Goal: Information Seeking & Learning: Compare options

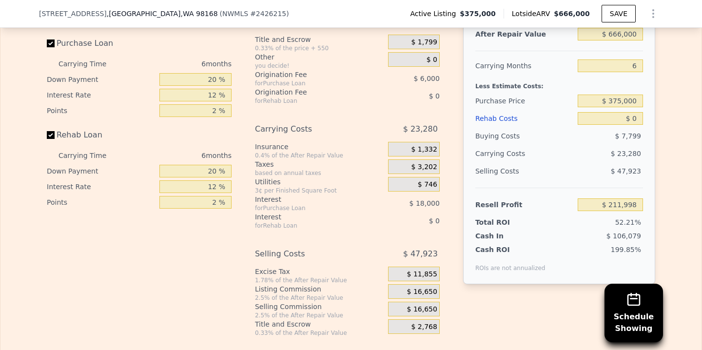
scroll to position [1529, 0]
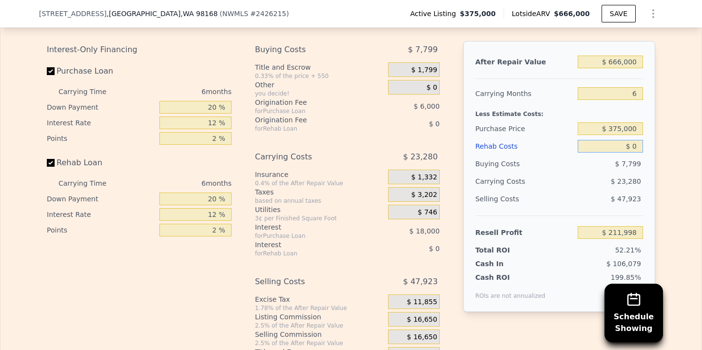
click at [617, 152] on input "$ 0" at bounding box center [609, 146] width 65 height 13
drag, startPoint x: 614, startPoint y: 161, endPoint x: 642, endPoint y: 161, distance: 28.3
click at [642, 161] on div "After Repair Value $ 666,000 Carrying Months 6 Less Estimate Costs: Purchase Pr…" at bounding box center [559, 176] width 192 height 271
type input "$ 150"
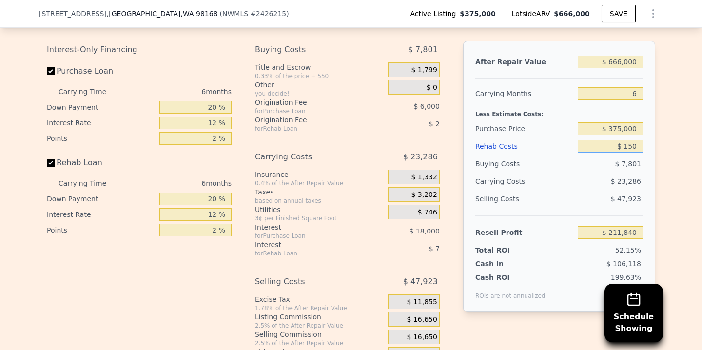
type input "$ 211,840"
type input "$ 150,000"
type input "$ 52,398"
type input "$ 150,000"
click at [681, 152] on div "Edit the assumptions in yellow boxes. Input profit to calculate an offer price.…" at bounding box center [350, 183] width 701 height 362
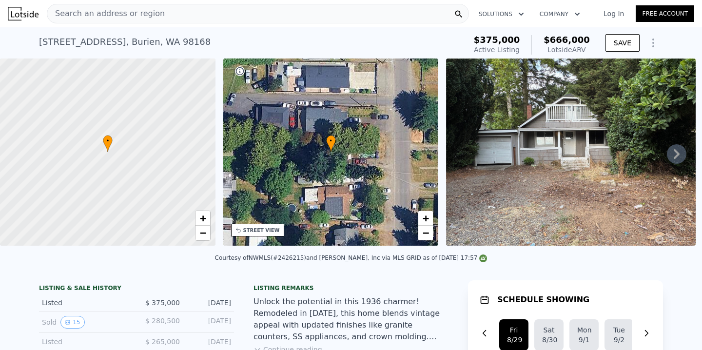
scroll to position [0, 4]
click at [248, 14] on div "Search an address or region" at bounding box center [258, 13] width 422 height 19
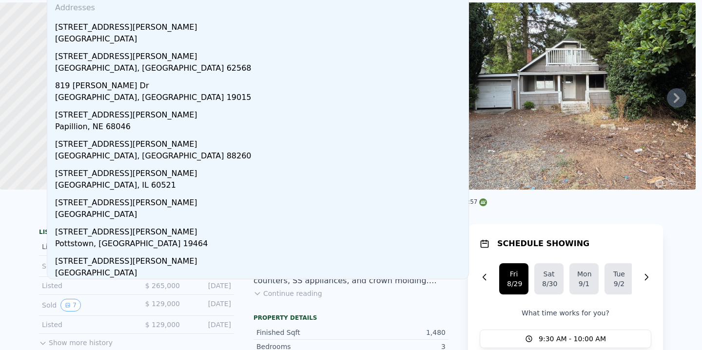
scroll to position [0, 0]
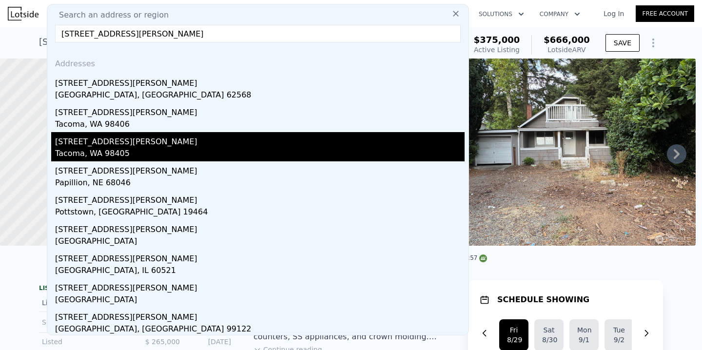
type input "[STREET_ADDRESS][PERSON_NAME]"
click at [100, 149] on div "Tacoma, WA 98405" at bounding box center [259, 155] width 409 height 14
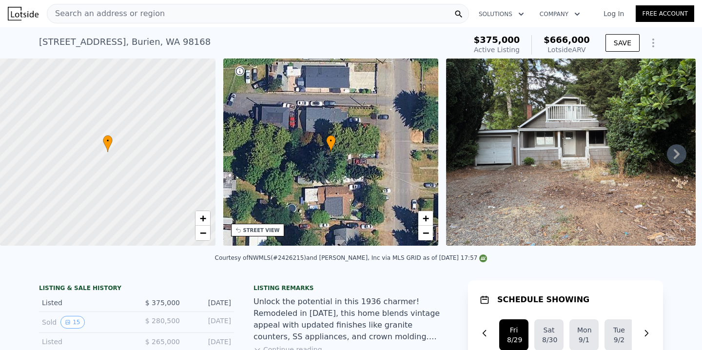
type input "2"
type input "3"
type input "908"
type input "1536"
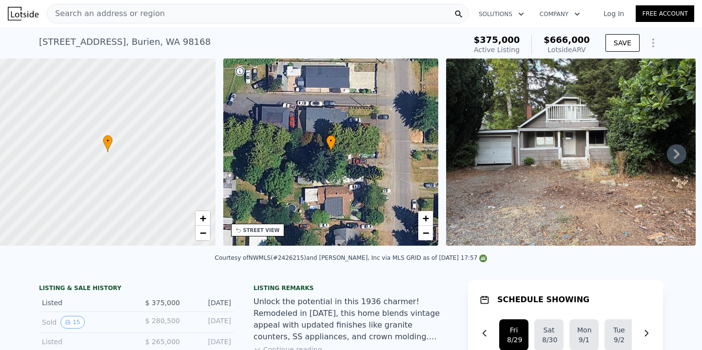
type input "3000"
type input "7200"
type input "$ 504,000"
type input "$ 0"
type input "$ 54,422"
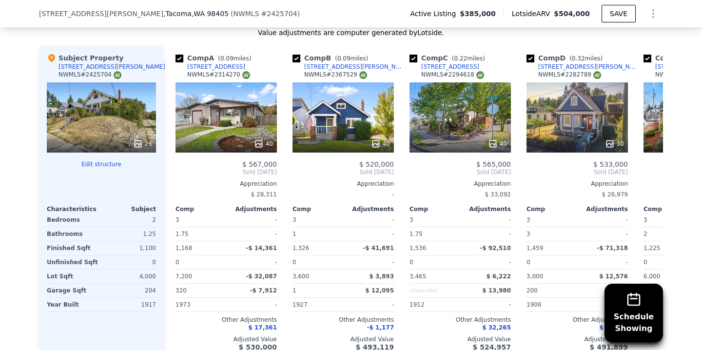
scroll to position [1162, 0]
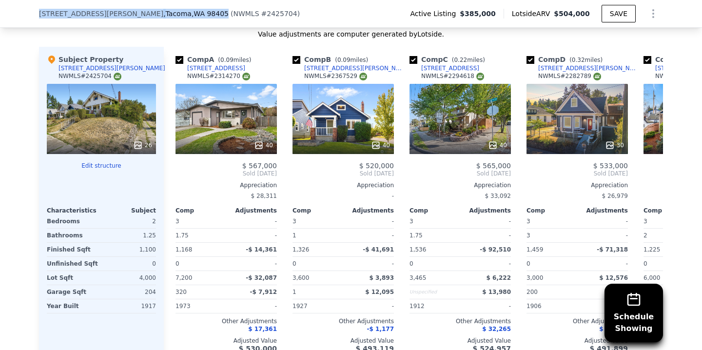
drag, startPoint x: 37, startPoint y: 14, endPoint x: 152, endPoint y: 13, distance: 115.5
click at [152, 13] on div "[STREET_ADDRESS][PERSON_NAME]" at bounding box center [134, 14] width 190 height 10
copy div "[STREET_ADDRESS][PERSON_NAME]"
drag, startPoint x: 218, startPoint y: 13, endPoint x: 189, endPoint y: 14, distance: 28.8
click at [230, 14] on div "( NWMLS # 2425704 )" at bounding box center [264, 14] width 69 height 10
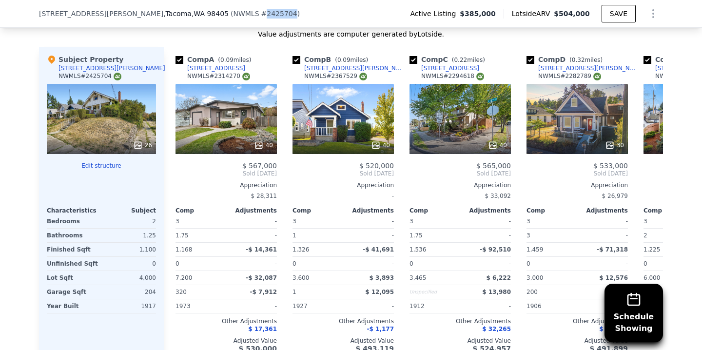
copy span "2425704"
click at [68, 15] on span "[STREET_ADDRESS][PERSON_NAME]" at bounding box center [101, 14] width 124 height 10
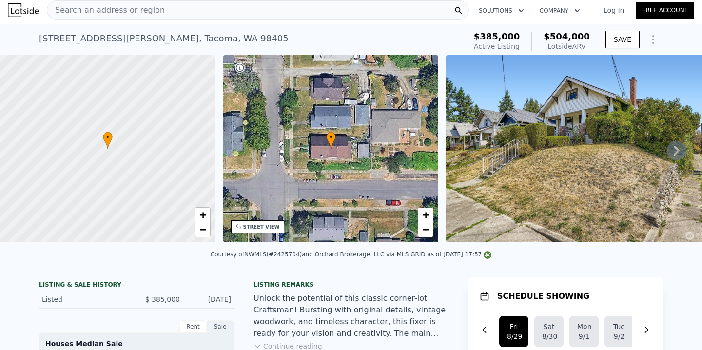
scroll to position [0, 0]
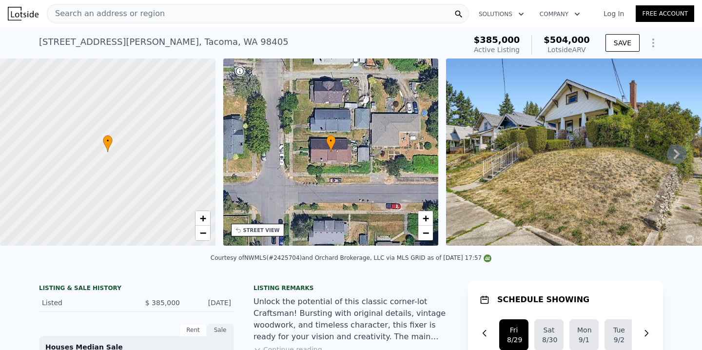
click at [200, 17] on div "Search an address or region" at bounding box center [258, 13] width 422 height 19
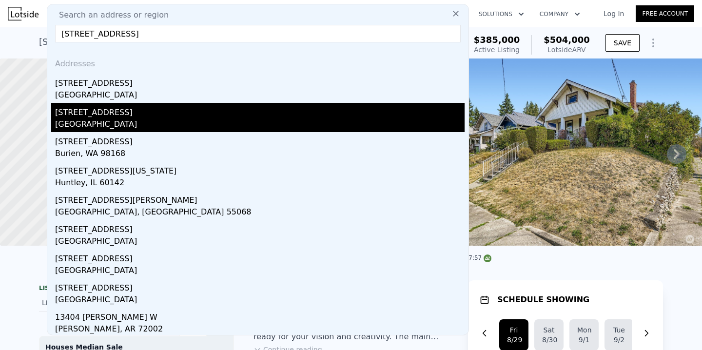
type input "[STREET_ADDRESS]"
click at [116, 114] on div "[STREET_ADDRESS]" at bounding box center [259, 111] width 409 height 16
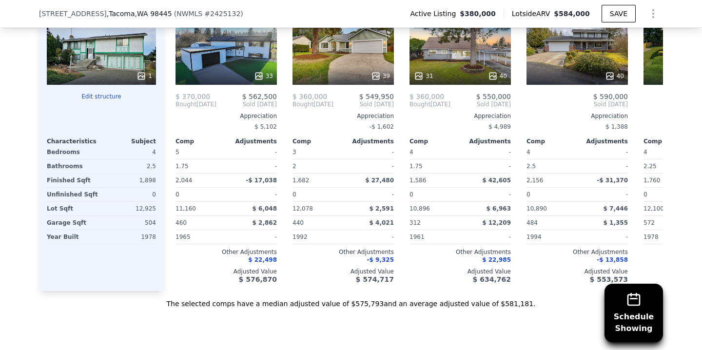
scroll to position [1125, 0]
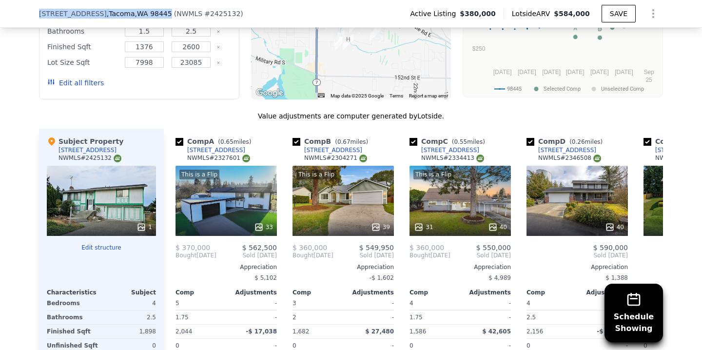
drag, startPoint x: 34, startPoint y: 11, endPoint x: 155, endPoint y: 9, distance: 120.9
click at [155, 9] on div "[STREET_ADDRESS] ( NWMLS # 2425132 ) Active Listing $380,000 Lotside ARV $584,0…" at bounding box center [351, 14] width 702 height 28
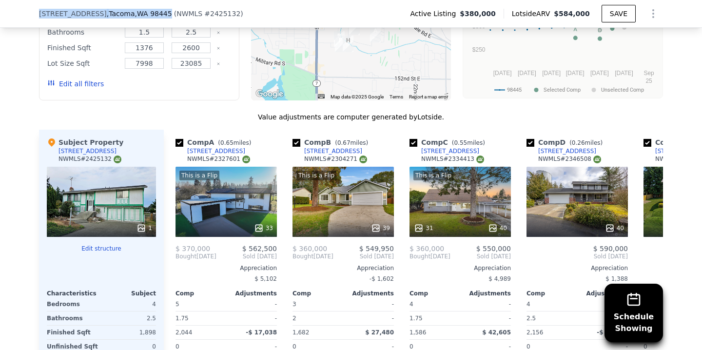
copy div "[STREET_ADDRESS]"
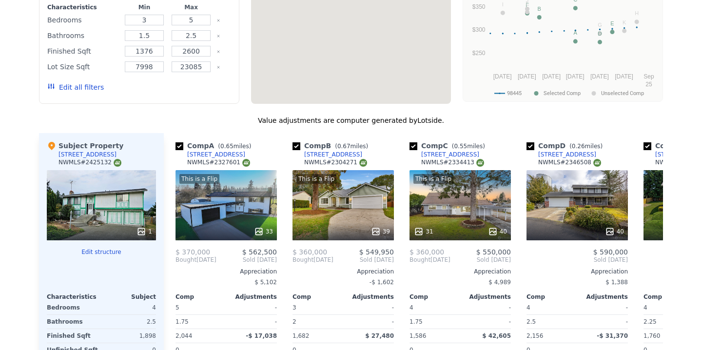
scroll to position [0, 0]
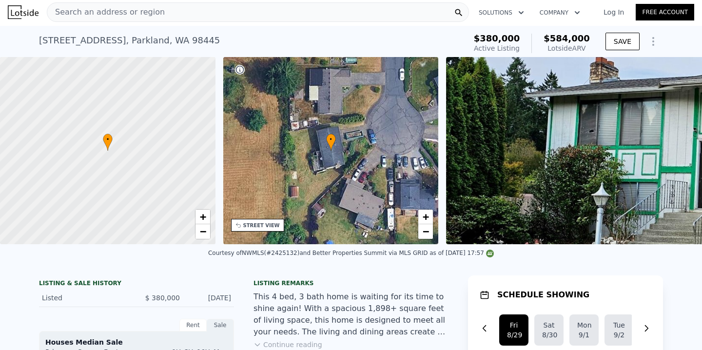
click at [155, 17] on div "Search an address or region" at bounding box center [258, 11] width 422 height 19
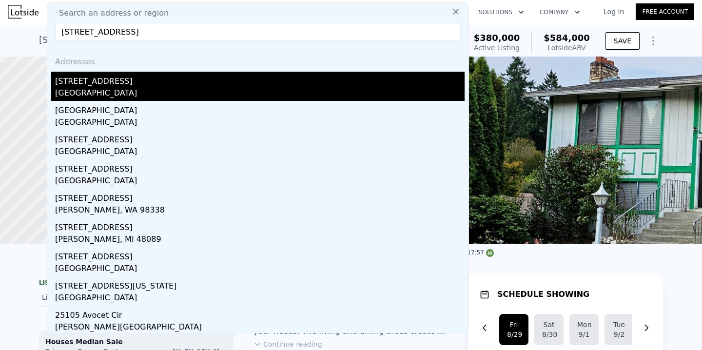
type input "[STREET_ADDRESS]"
click at [101, 77] on div "[STREET_ADDRESS]" at bounding box center [259, 80] width 409 height 16
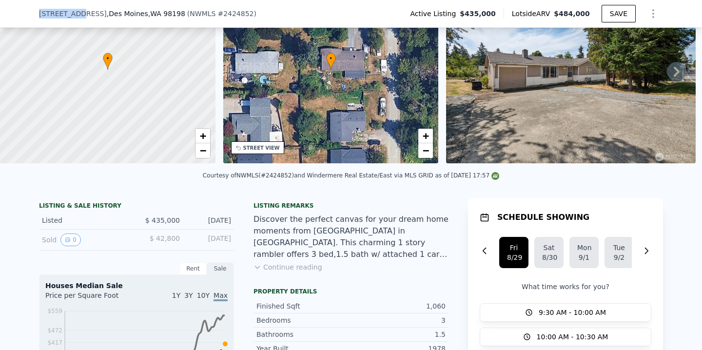
scroll to position [75, 0]
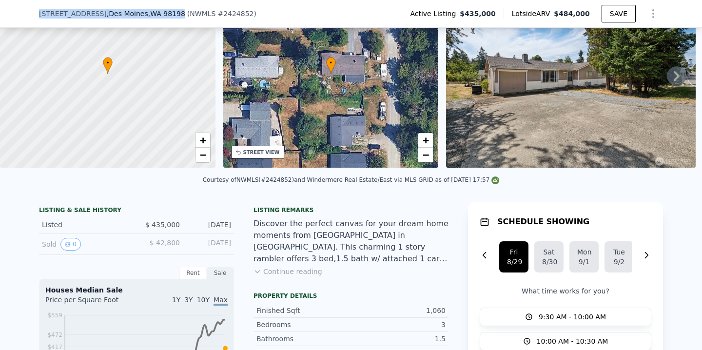
drag, startPoint x: 36, startPoint y: 14, endPoint x: 168, endPoint y: 12, distance: 132.5
click at [168, 12] on div "[STREET_ADDRESS]" at bounding box center [112, 14] width 146 height 10
copy div "[STREET_ADDRESS]"
click at [112, 13] on span ", [GEOGRAPHIC_DATA] , [GEOGRAPHIC_DATA] 98198" at bounding box center [146, 14] width 78 height 10
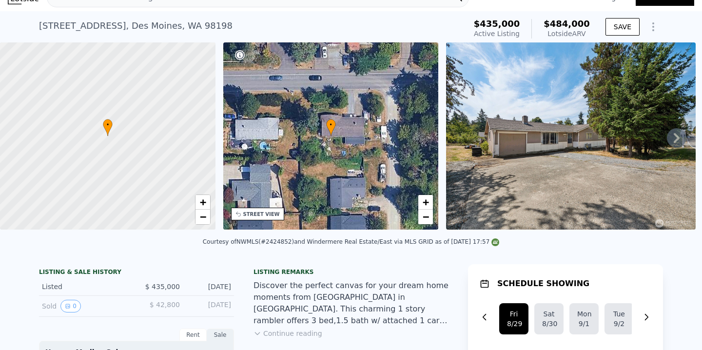
scroll to position [3, 0]
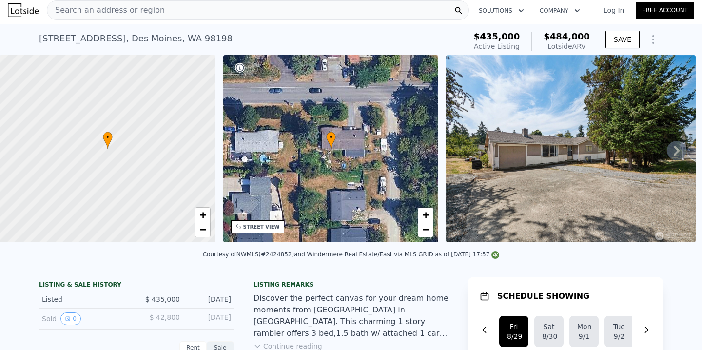
click at [80, 8] on span "Search an address or region" at bounding box center [105, 10] width 117 height 12
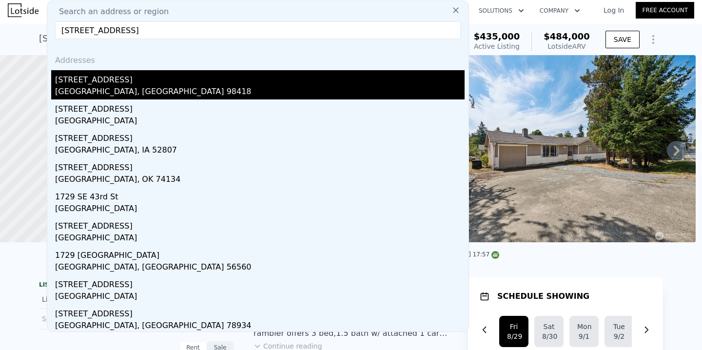
type input "[STREET_ADDRESS]"
click at [97, 87] on div "[GEOGRAPHIC_DATA], [GEOGRAPHIC_DATA] 98418" at bounding box center [259, 93] width 409 height 14
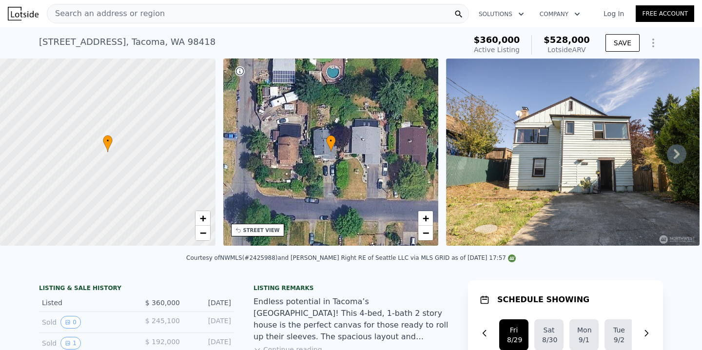
click at [114, 15] on span "Search an address or region" at bounding box center [105, 14] width 117 height 12
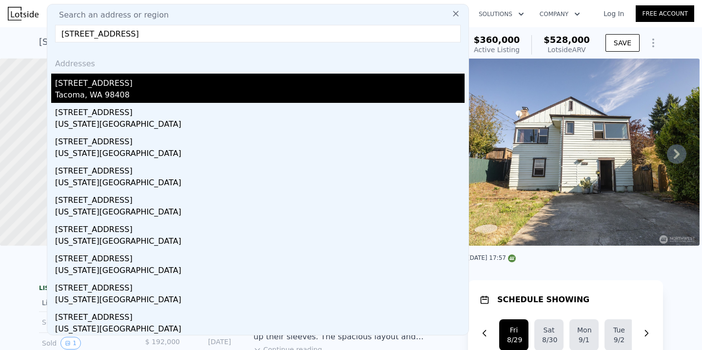
type input "[STREET_ADDRESS]"
click at [118, 91] on div "Tacoma, WA 98408" at bounding box center [259, 96] width 409 height 14
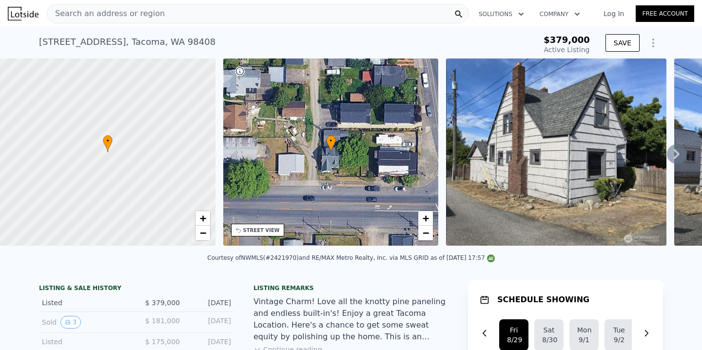
click at [112, 12] on span "Search an address or region" at bounding box center [105, 14] width 117 height 12
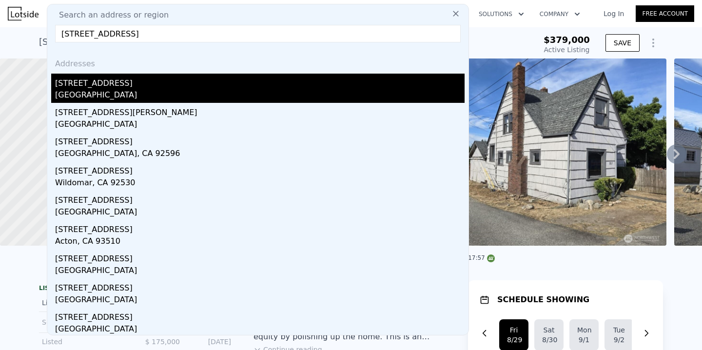
type input "[STREET_ADDRESS]"
click at [100, 91] on div "[GEOGRAPHIC_DATA]" at bounding box center [259, 96] width 409 height 14
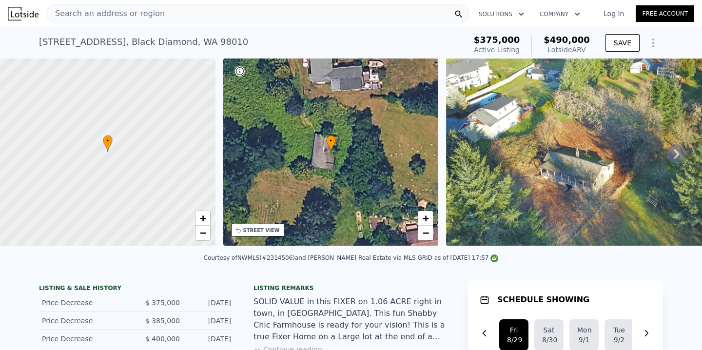
click at [192, 13] on div "Search an address or region" at bounding box center [258, 13] width 422 height 19
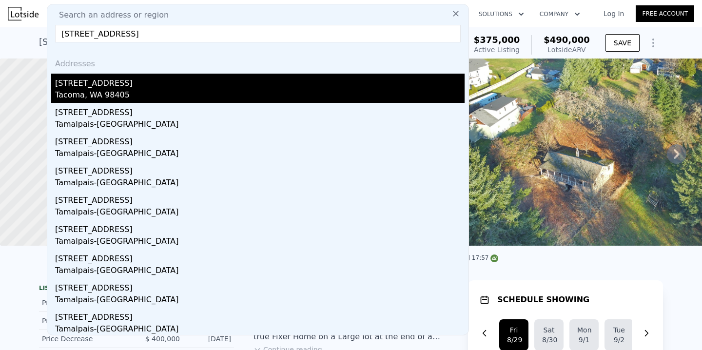
type input "[STREET_ADDRESS]"
click at [161, 96] on div "Tacoma, WA 98405" at bounding box center [259, 96] width 409 height 14
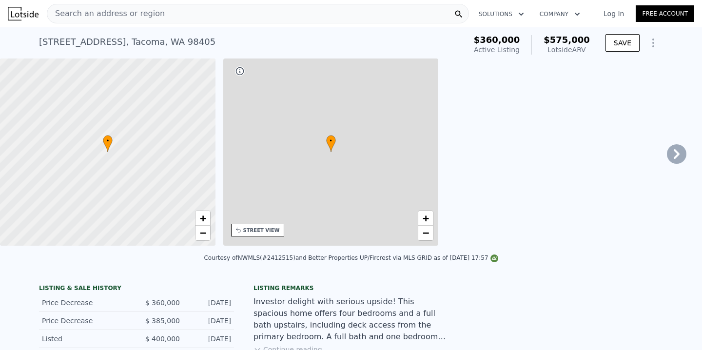
type input "3"
type input "5"
type input "2.5"
type input "1500"
type input "2167"
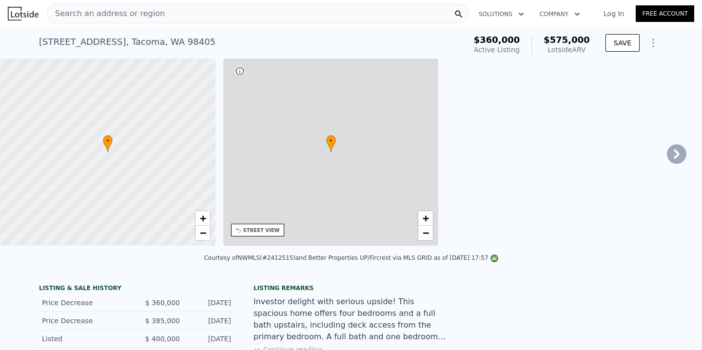
type input "3750"
type input "7800"
type input "$ 575,000"
type input "$ 144,508"
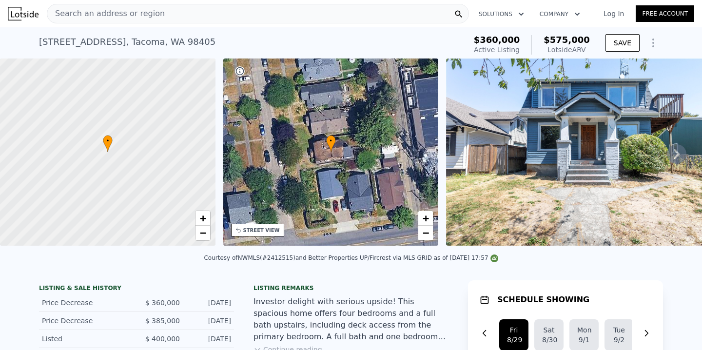
click at [154, 19] on div "Search an address or region" at bounding box center [258, 13] width 422 height 19
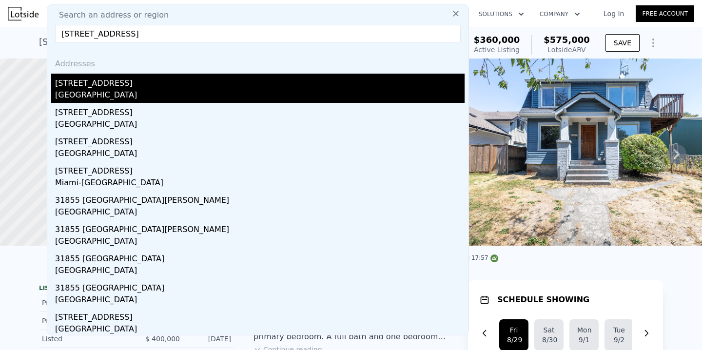
type input "[STREET_ADDRESS]"
click at [162, 92] on div "[GEOGRAPHIC_DATA]" at bounding box center [259, 96] width 409 height 14
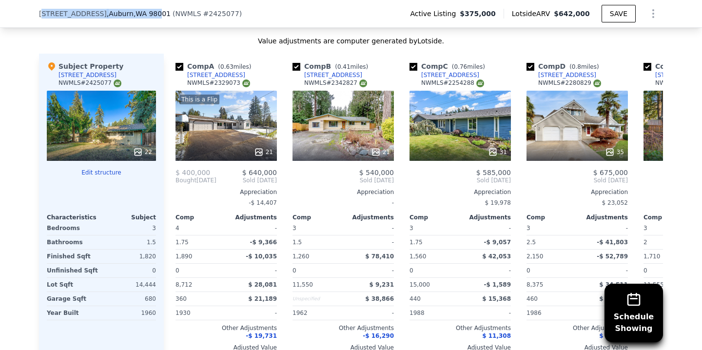
scroll to position [1041, 0]
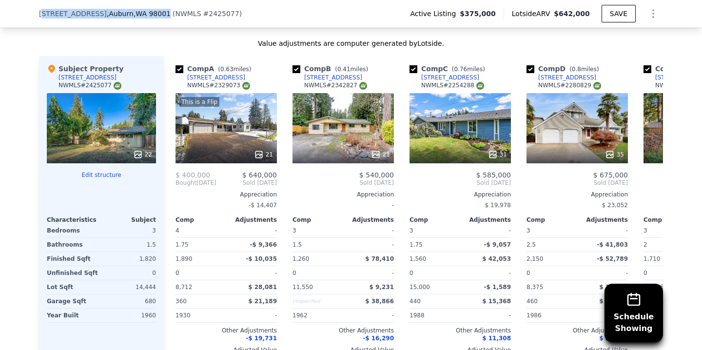
drag, startPoint x: 38, startPoint y: 13, endPoint x: 155, endPoint y: 10, distance: 117.0
click at [155, 10] on div "[STREET_ADDRESS] ( NWMLS # 2425077 )" at bounding box center [144, 14] width 210 height 10
drag, startPoint x: 142, startPoint y: 11, endPoint x: 67, endPoint y: 10, distance: 75.5
click at [141, 11] on span ", WA 98001" at bounding box center [151, 14] width 37 height 8
drag, startPoint x: 35, startPoint y: 14, endPoint x: 156, endPoint y: 14, distance: 121.8
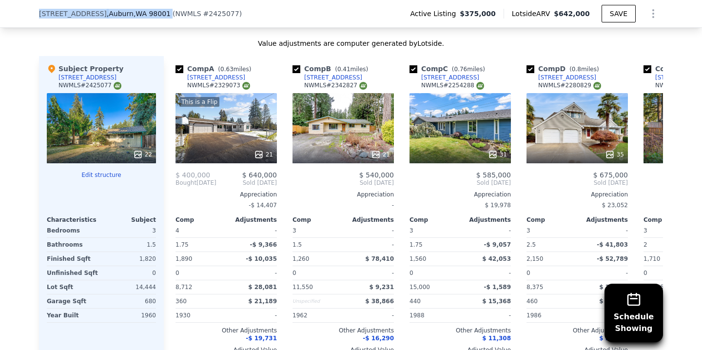
click at [156, 14] on div "[STREET_ADDRESS] ( NWMLS # 2425077 ) Active Listing $375,000 Lotside ARV $642,0…" at bounding box center [351, 14] width 702 height 28
copy div "[STREET_ADDRESS]"
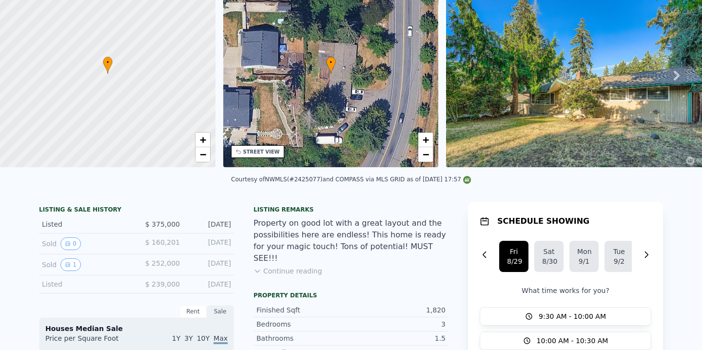
scroll to position [0, 0]
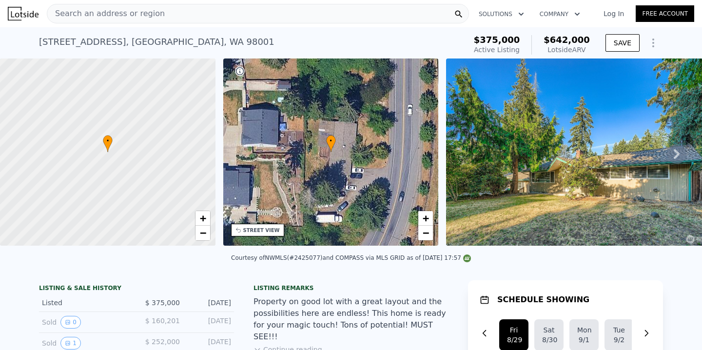
click at [121, 14] on span "Search an address or region" at bounding box center [105, 14] width 117 height 12
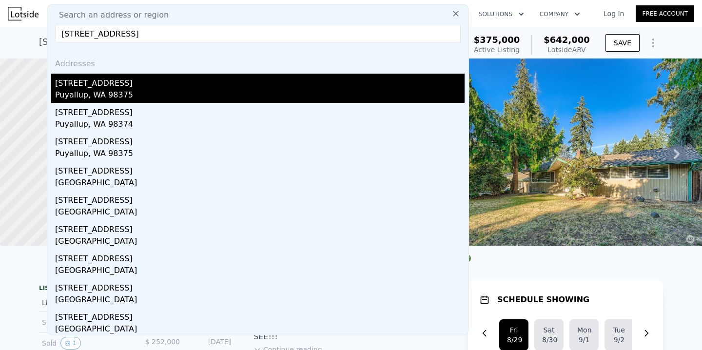
type input "[STREET_ADDRESS]"
click at [190, 89] on div "Puyallup, WA 98375" at bounding box center [259, 96] width 409 height 14
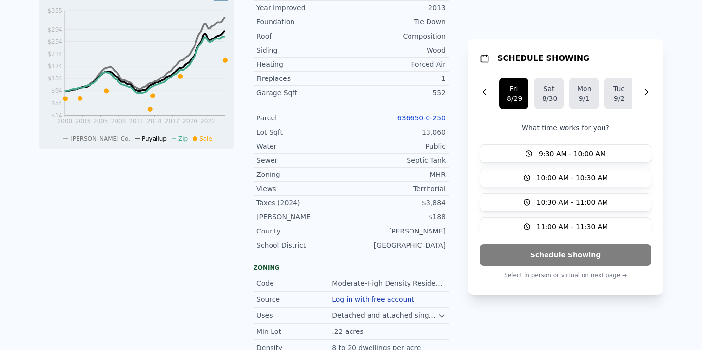
scroll to position [3, 0]
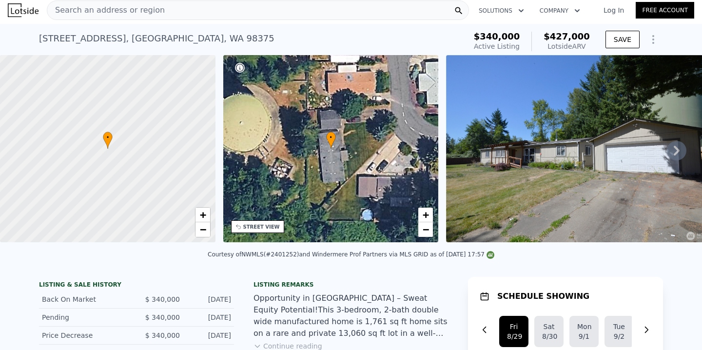
click at [236, 7] on div "Search an address or region" at bounding box center [258, 9] width 422 height 19
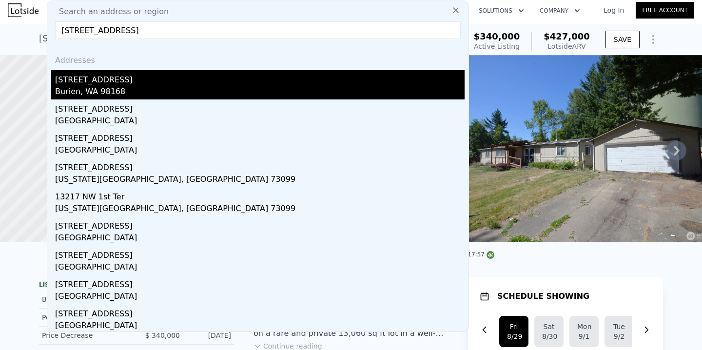
type input "[STREET_ADDRESS]"
click at [192, 86] on div "Burien, WA 98168" at bounding box center [259, 93] width 409 height 14
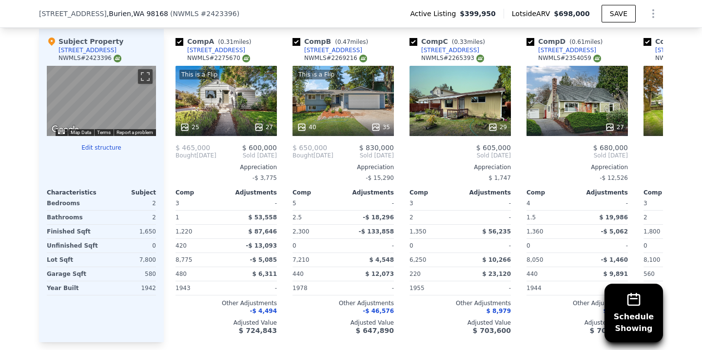
scroll to position [987, 0]
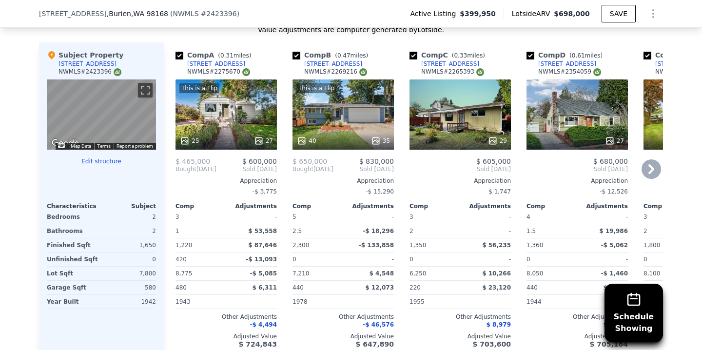
click at [655, 178] on icon at bounding box center [650, 168] width 19 height 19
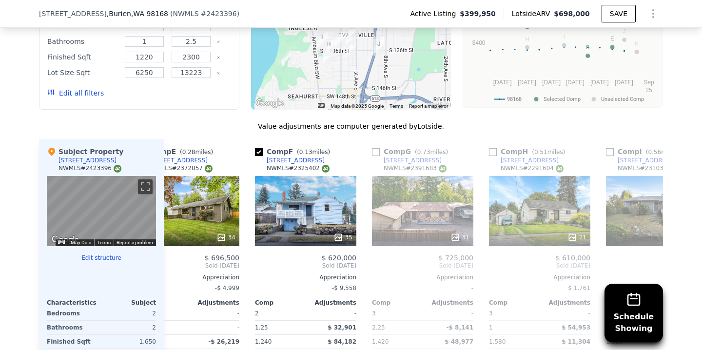
scroll to position [976, 0]
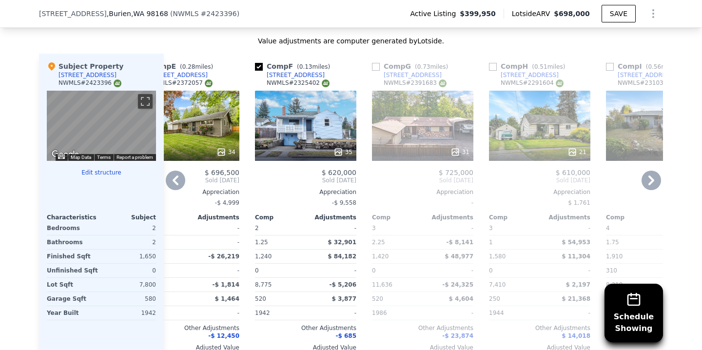
click at [372, 71] on input "checkbox" at bounding box center [376, 67] width 8 height 8
checkbox input "true"
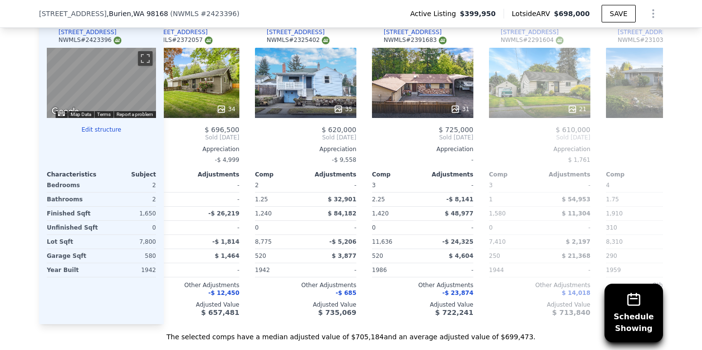
scroll to position [1032, 0]
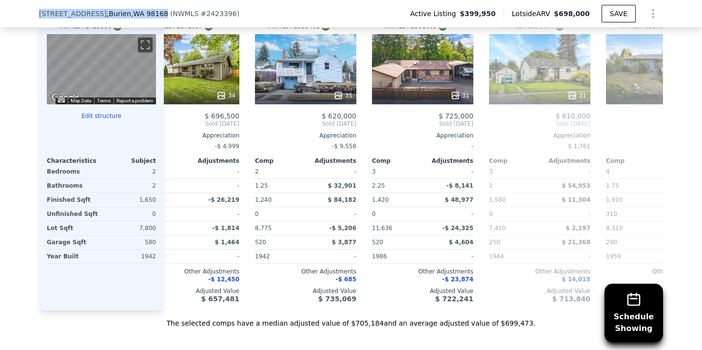
drag, startPoint x: 35, startPoint y: 15, endPoint x: 145, endPoint y: 14, distance: 110.1
click at [145, 14] on div "[STREET_ADDRESS]" at bounding box center [103, 14] width 129 height 10
copy div "[STREET_ADDRESS]"
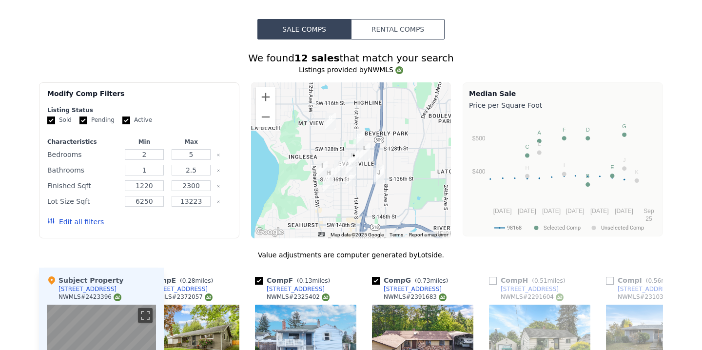
scroll to position [0, 0]
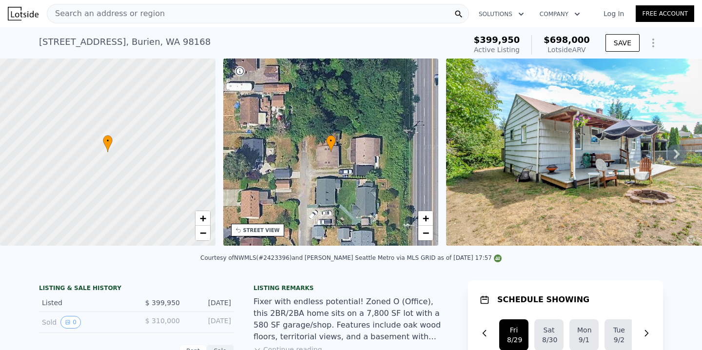
click at [179, 15] on div "Search an address or region" at bounding box center [258, 13] width 422 height 19
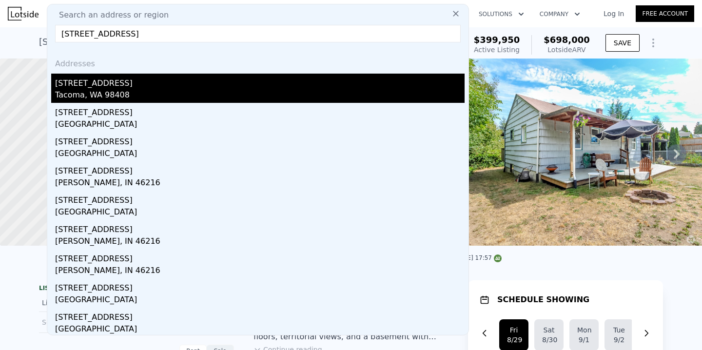
type input "[STREET_ADDRESS]"
click at [144, 95] on div "Tacoma, WA 98408" at bounding box center [259, 96] width 409 height 14
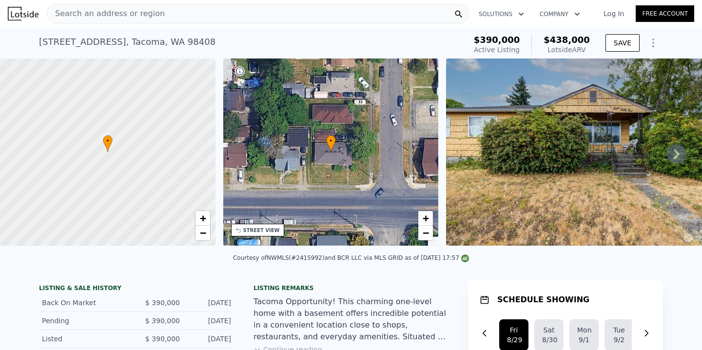
click at [134, 13] on span "Search an address or region" at bounding box center [105, 14] width 117 height 12
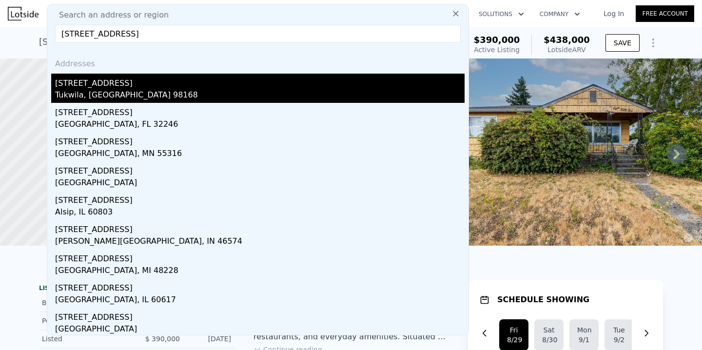
type input "[STREET_ADDRESS]"
click at [142, 95] on div "Tukwila, [GEOGRAPHIC_DATA] 98168" at bounding box center [259, 96] width 409 height 14
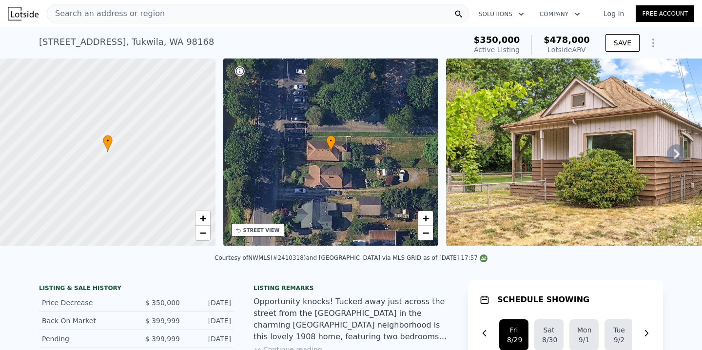
click at [97, 13] on span "Search an address or region" at bounding box center [105, 14] width 117 height 12
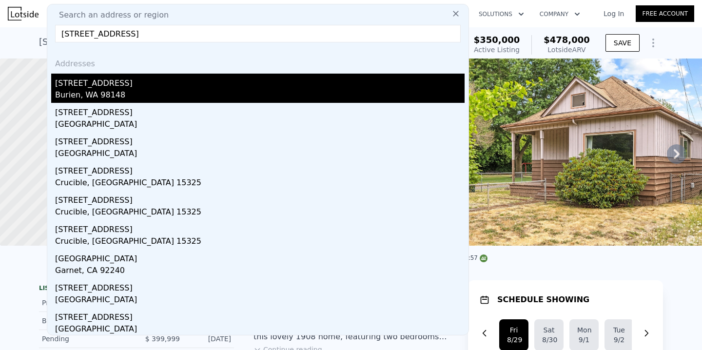
type input "[STREET_ADDRESS]"
click at [112, 84] on div "[STREET_ADDRESS]" at bounding box center [259, 82] width 409 height 16
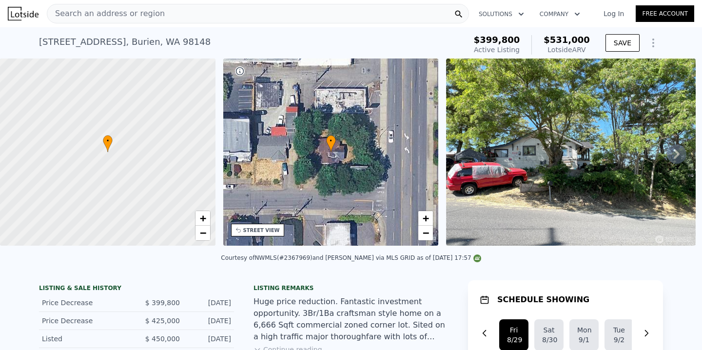
click at [677, 159] on icon at bounding box center [675, 153] width 19 height 19
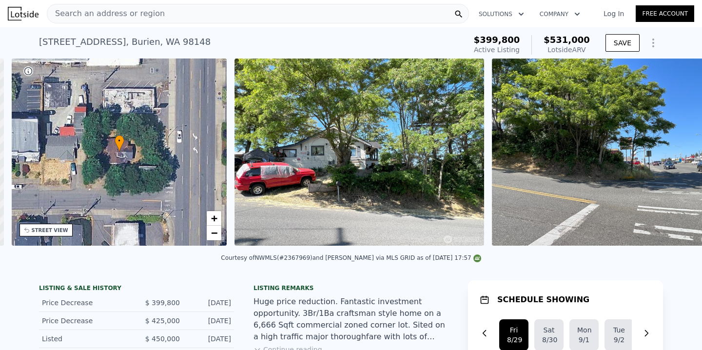
scroll to position [0, 227]
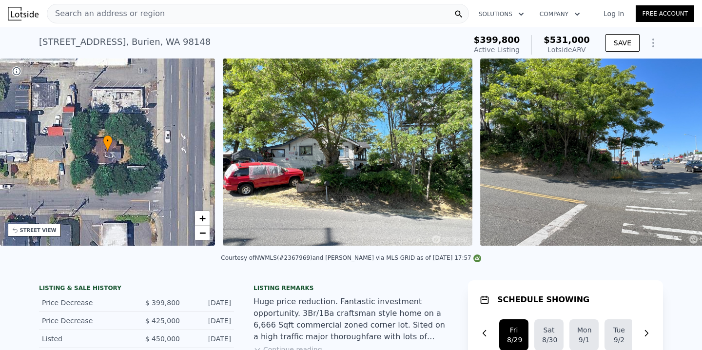
click at [675, 160] on img at bounding box center [604, 151] width 249 height 187
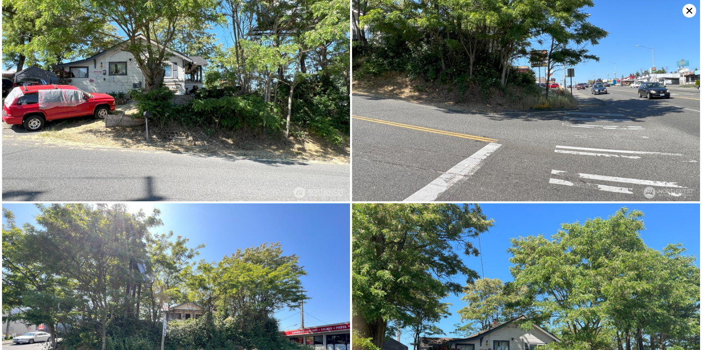
scroll to position [0, 0]
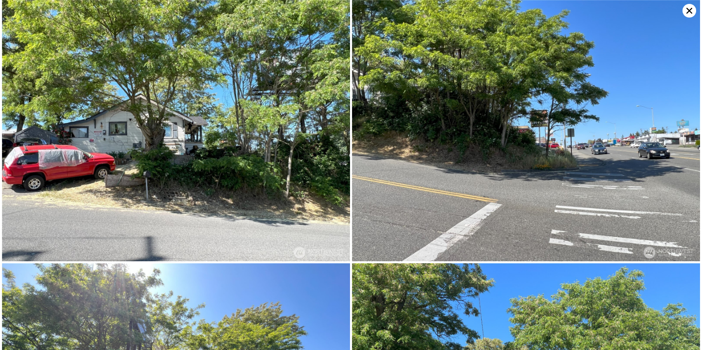
click at [689, 9] on icon at bounding box center [689, 11] width 14 height 14
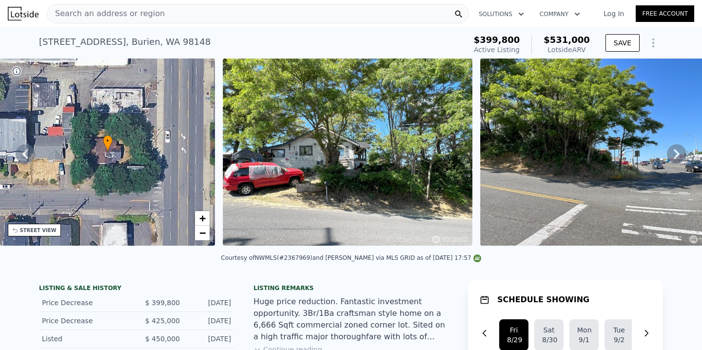
scroll to position [0, 227]
click at [91, 20] on div "Search an address or region" at bounding box center [105, 13] width 117 height 19
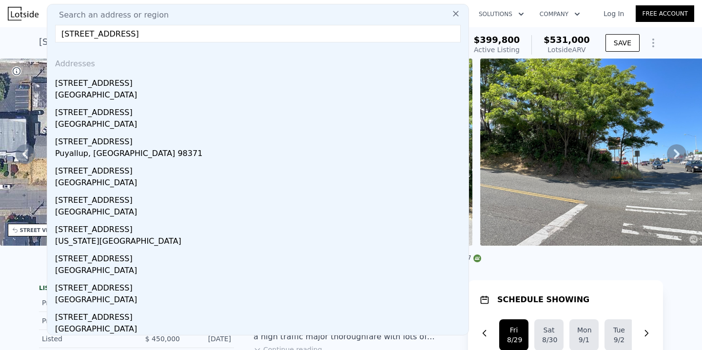
click at [70, 37] on input "[STREET_ADDRESS]" at bounding box center [257, 34] width 405 height 18
click at [155, 30] on input "[STREET_ADDRESS]" at bounding box center [257, 34] width 405 height 18
drag, startPoint x: 165, startPoint y: 33, endPoint x: 114, endPoint y: 34, distance: 50.7
click at [115, 34] on input "[STREET_ADDRESS]" at bounding box center [257, 34] width 405 height 18
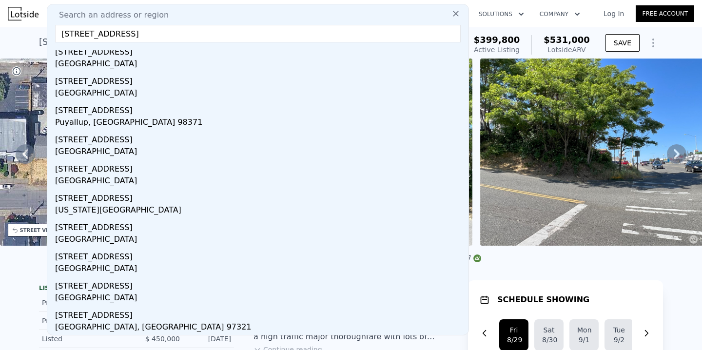
scroll to position [0, 0]
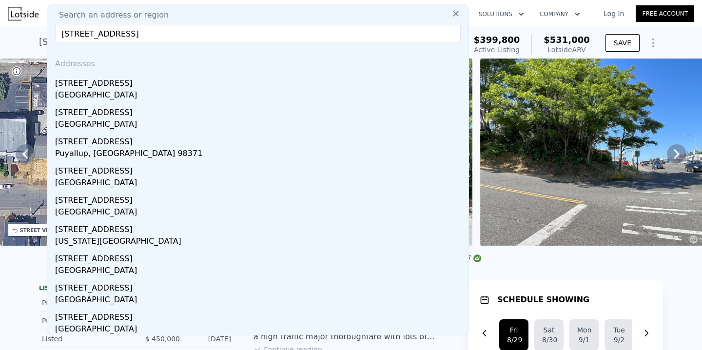
click at [169, 35] on input "[STREET_ADDRESS]" at bounding box center [257, 34] width 405 height 18
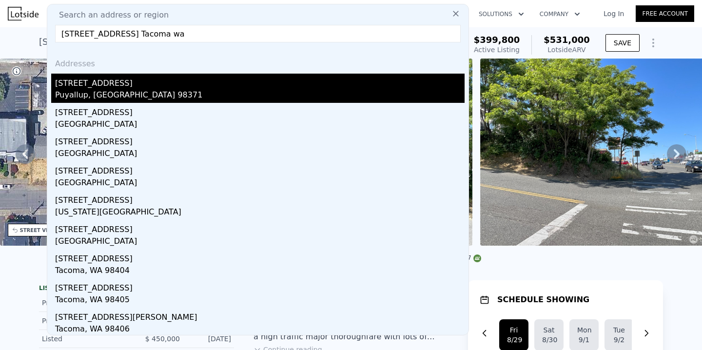
type input "[STREET_ADDRESS] Tacoma wa"
click at [102, 84] on div "[STREET_ADDRESS]" at bounding box center [259, 82] width 409 height 16
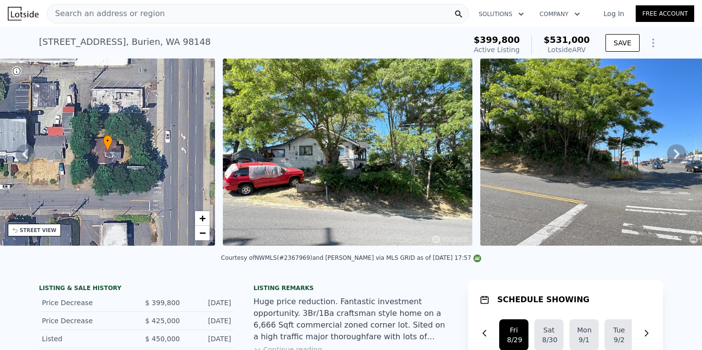
type input "5"
type input "0"
type input "3"
type input "2046"
type input "3506"
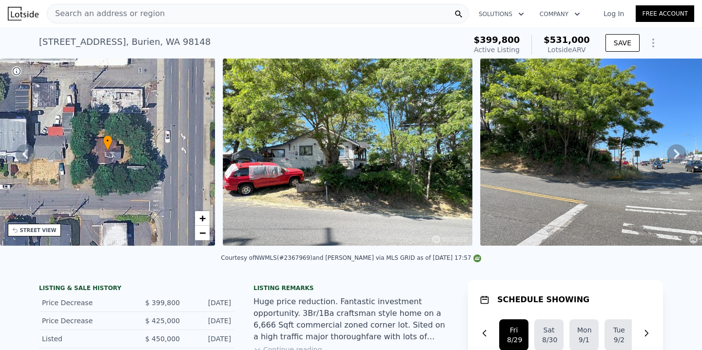
type input "6000"
type input "18779"
type input "$ 744,000"
type input "7"
type input "$ 146,286"
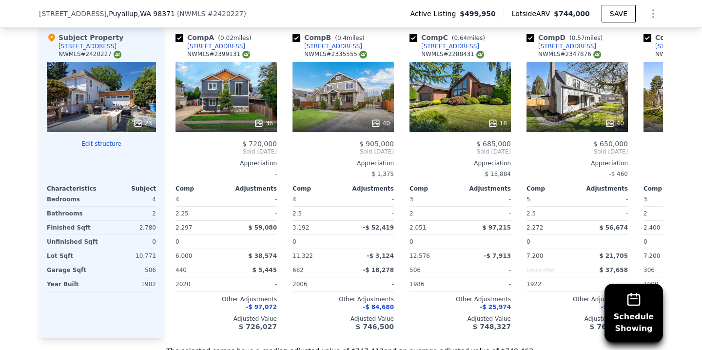
scroll to position [982, 0]
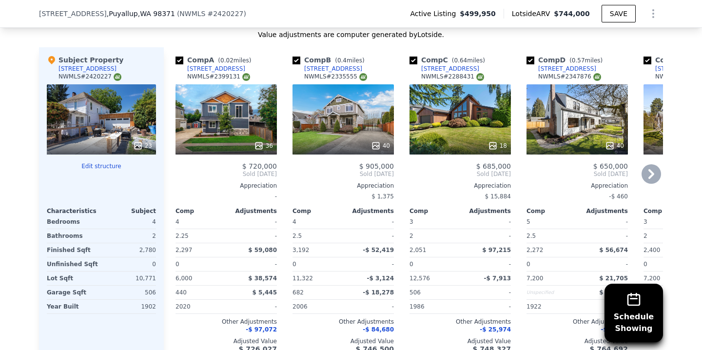
click at [643, 179] on icon at bounding box center [650, 173] width 19 height 19
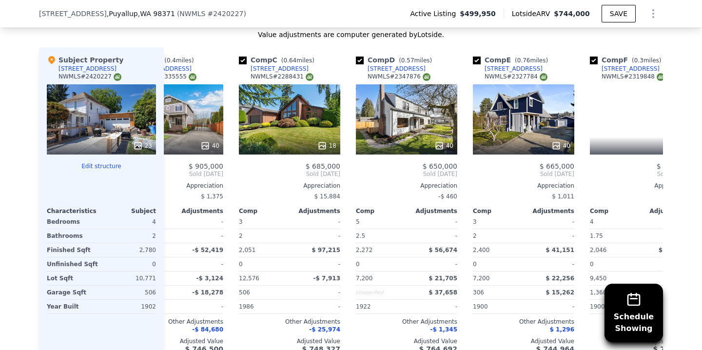
scroll to position [0, 234]
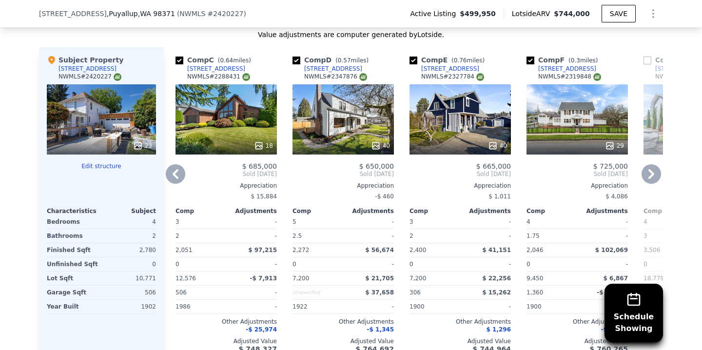
click at [645, 179] on icon at bounding box center [650, 173] width 19 height 19
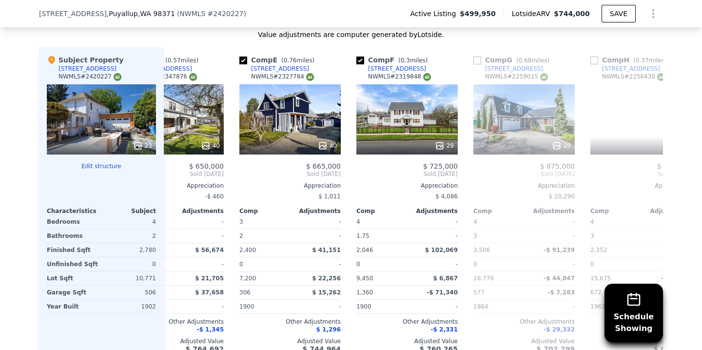
scroll to position [0, 468]
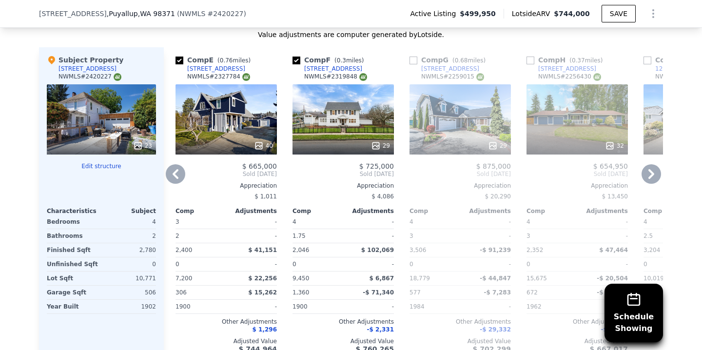
click at [645, 179] on icon at bounding box center [650, 173] width 19 height 19
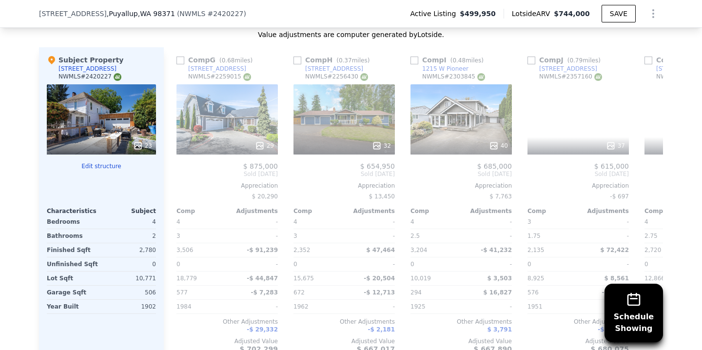
scroll to position [0, 702]
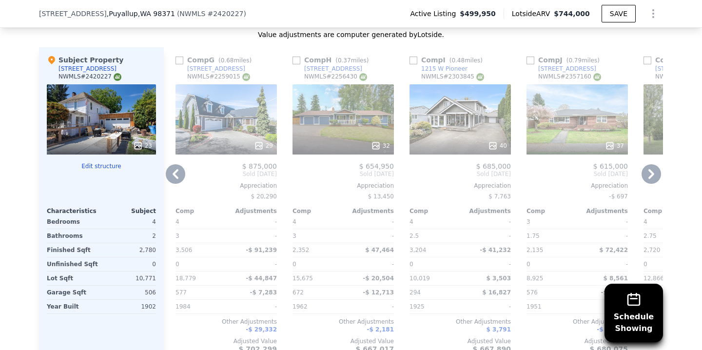
click at [645, 179] on icon at bounding box center [650, 173] width 19 height 19
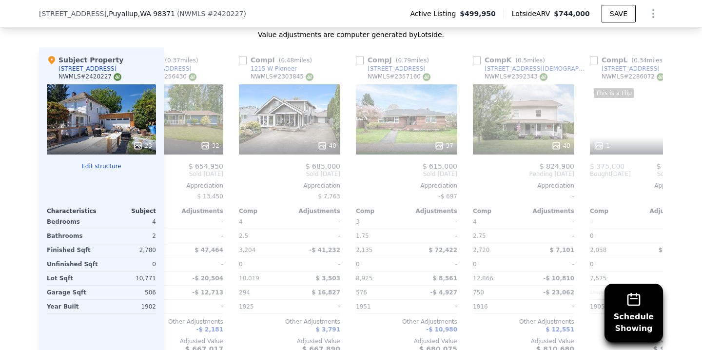
scroll to position [0, 928]
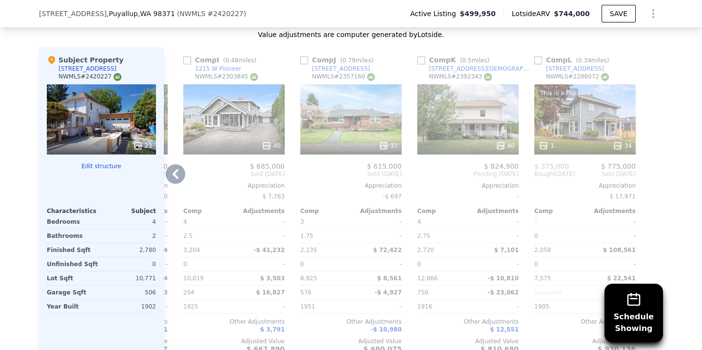
click at [172, 179] on icon at bounding box center [175, 174] width 6 height 10
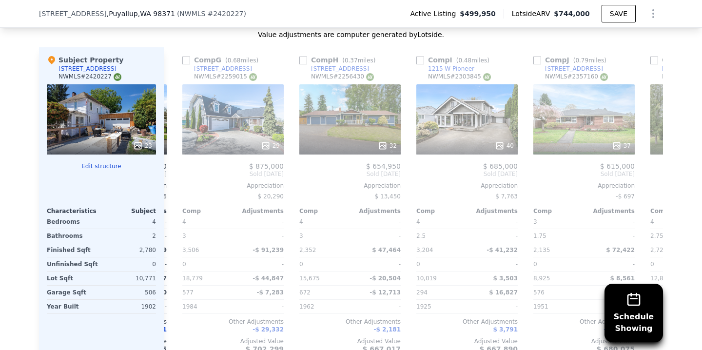
scroll to position [0, 694]
click at [170, 183] on div "Comp A ( 0.02 miles) [STREET_ADDRESS] 36 $ 720,000 Sold [DATE] Appreciation - C…" at bounding box center [413, 203] width 499 height 313
click at [172, 179] on icon at bounding box center [175, 174] width 6 height 10
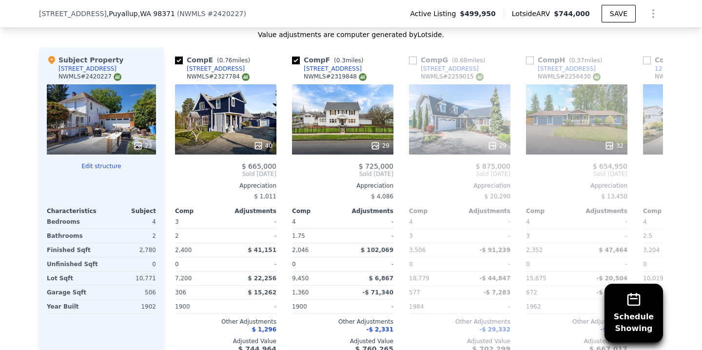
scroll to position [0, 460]
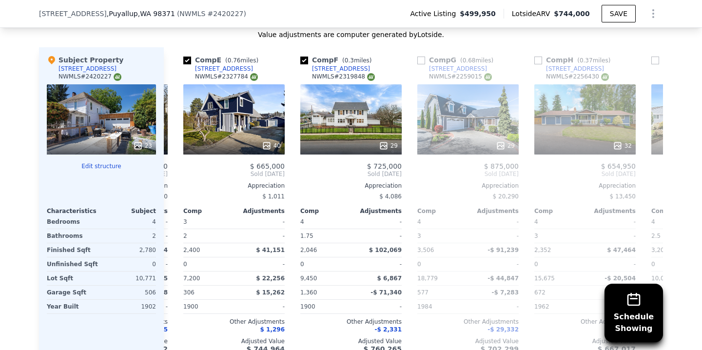
click at [172, 182] on div "Comp A ( 0.02 miles) [STREET_ADDRESS] 36 $ 720,000 Sold [DATE] Appreciation - C…" at bounding box center [413, 203] width 499 height 313
click at [172, 179] on icon at bounding box center [175, 174] width 6 height 10
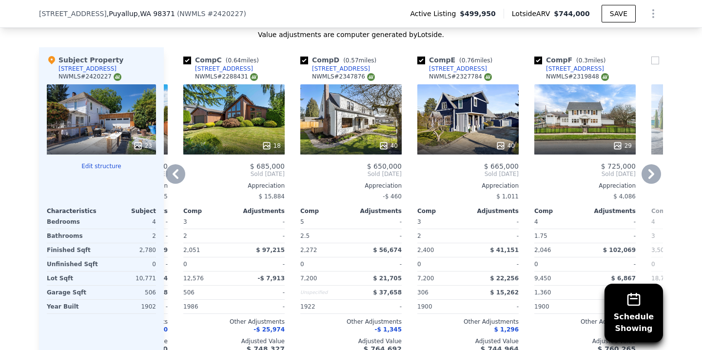
click at [172, 179] on icon at bounding box center [175, 174] width 6 height 10
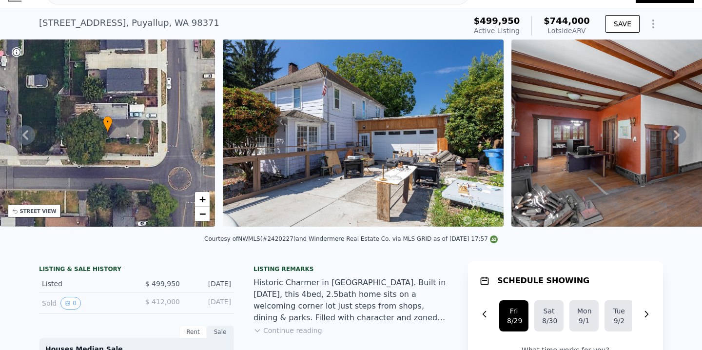
scroll to position [0, 0]
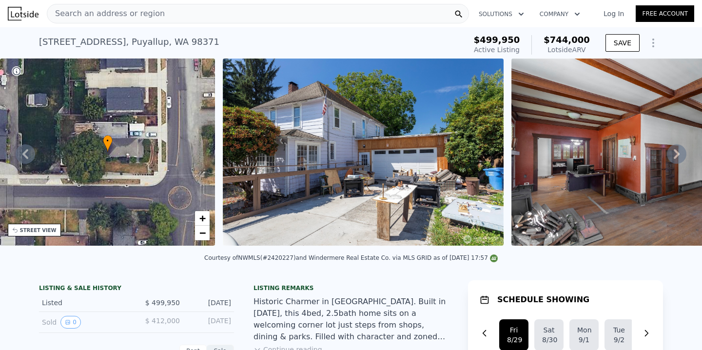
click at [133, 18] on span "Search an address or region" at bounding box center [105, 14] width 117 height 12
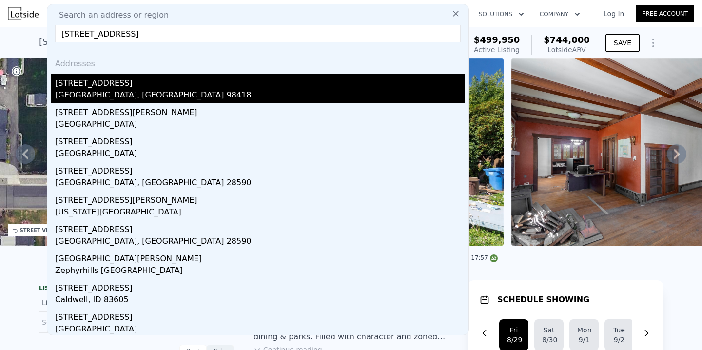
type input "[STREET_ADDRESS]"
click at [132, 95] on div "[GEOGRAPHIC_DATA], [GEOGRAPHIC_DATA] 98418" at bounding box center [259, 96] width 409 height 14
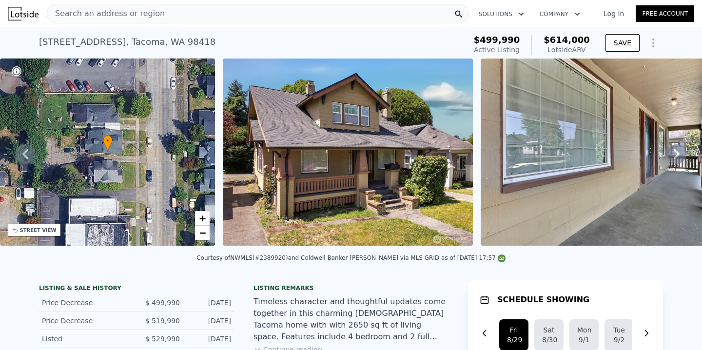
click at [666, 158] on icon at bounding box center [675, 153] width 19 height 19
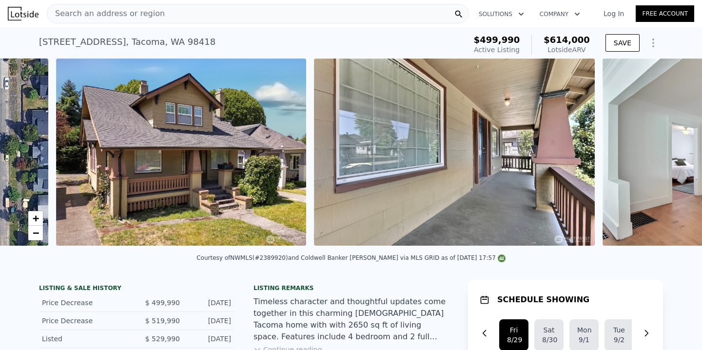
scroll to position [0, 446]
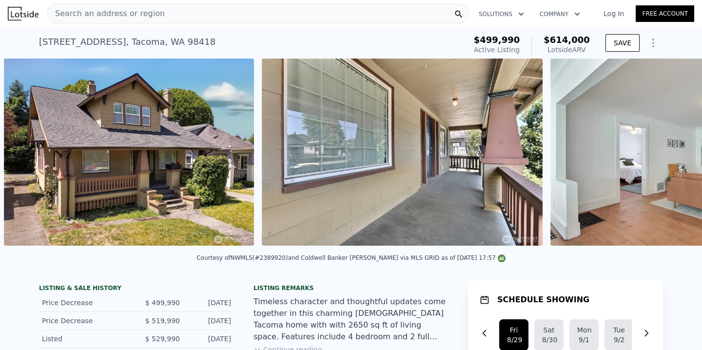
click at [666, 158] on img at bounding box center [693, 151] width 286 height 187
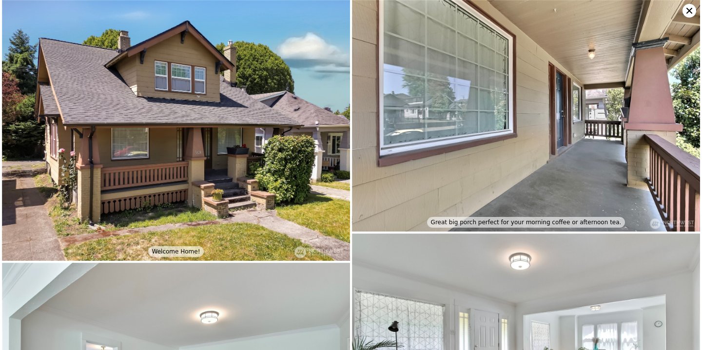
scroll to position [260, 0]
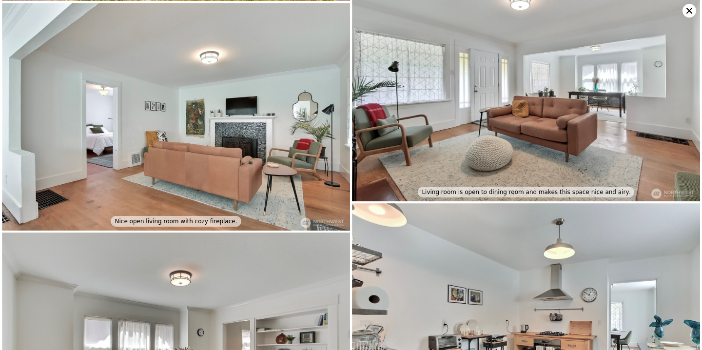
click at [686, 12] on icon at bounding box center [689, 11] width 6 height 6
